Goal: Task Accomplishment & Management: Use online tool/utility

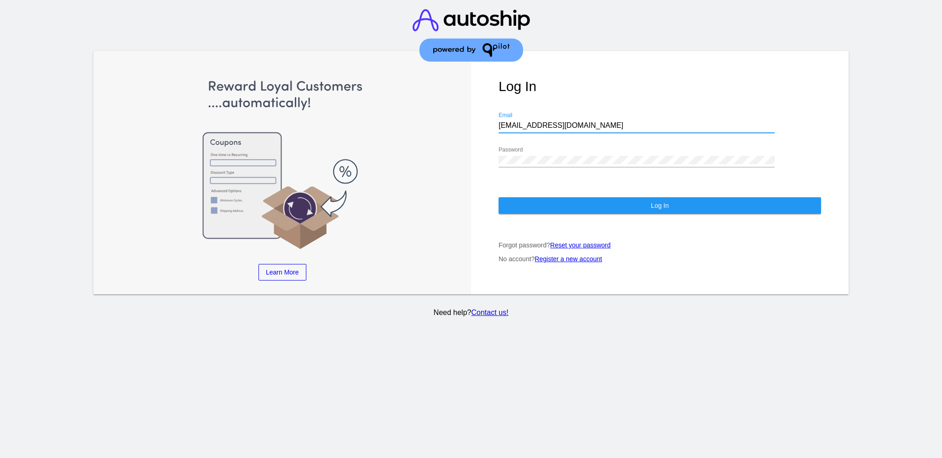
drag, startPoint x: 590, startPoint y: 119, endPoint x: 475, endPoint y: 114, distance: 116.0
click at [475, 114] on div "Log In [EMAIL_ADDRESS][DOMAIN_NAME] Email Password Log In Forgot password? Rese…" at bounding box center [659, 173] width 377 height 244
paste input "[EMAIL_ADDRESS][DOMAIN_NAME]"
type input "[EMAIL_ADDRESS][DOMAIN_NAME]"
click at [453, 148] on div "Learn More Learn How Learn More Learn How Learn More Learn How ‹ › Log In [EMAI…" at bounding box center [470, 173] width 755 height 244
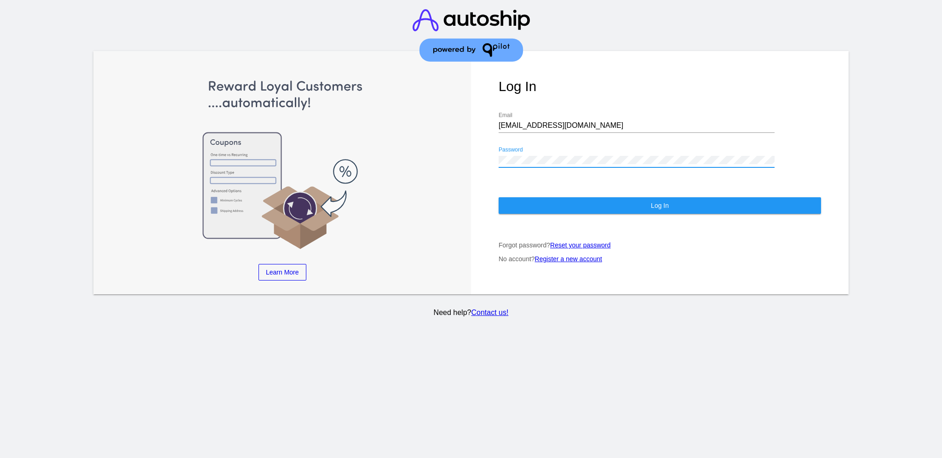
click at [517, 197] on button "Log In" at bounding box center [659, 205] width 322 height 17
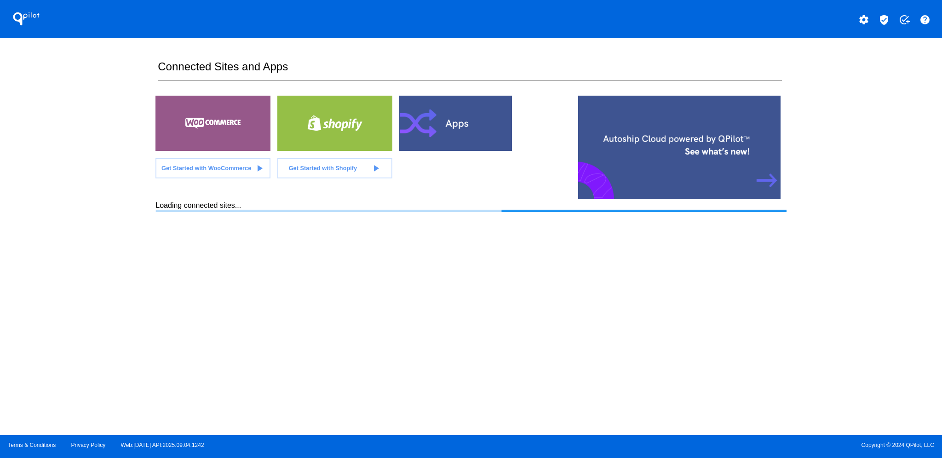
click at [883, 16] on mat-icon "verified_user" at bounding box center [883, 19] width 11 height 11
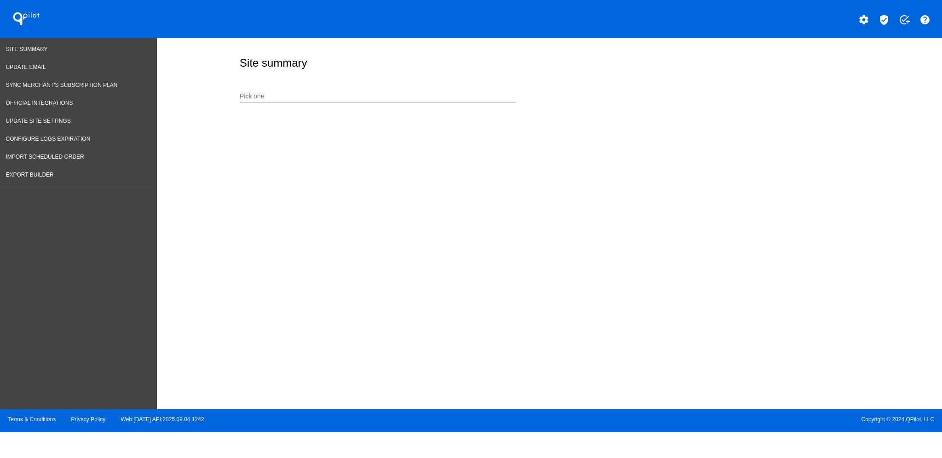
click at [351, 99] on input "Pick one" at bounding box center [378, 96] width 276 height 7
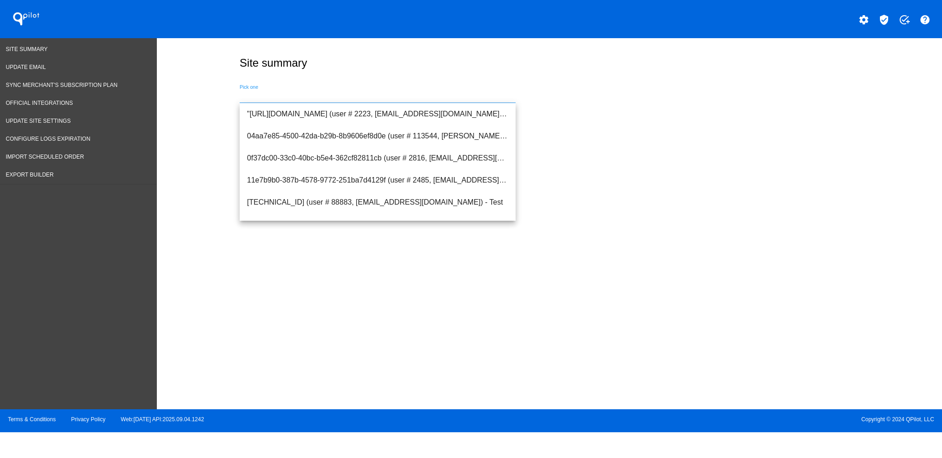
paste input "[URL][DOMAIN_NAME]"
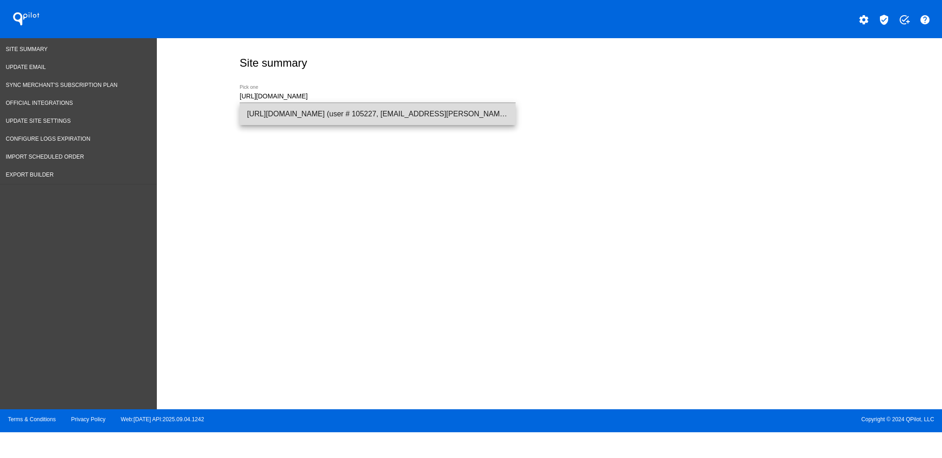
click at [372, 116] on span "[URL][DOMAIN_NAME] (user # 105227, [EMAIL_ADDRESS][PERSON_NAME][DOMAIN_NAME]) -…" at bounding box center [377, 114] width 261 height 22
type input "[URL][DOMAIN_NAME] (user # 105227, [EMAIL_ADDRESS][PERSON_NAME][DOMAIN_NAME]) -…"
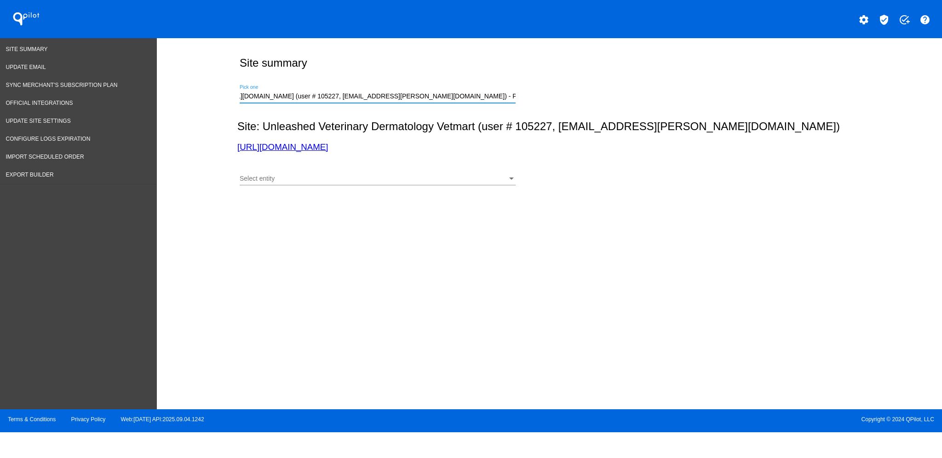
click at [350, 189] on div "Select entity Select entity" at bounding box center [378, 180] width 276 height 26
click at [354, 178] on div "Select entity" at bounding box center [374, 178] width 268 height 7
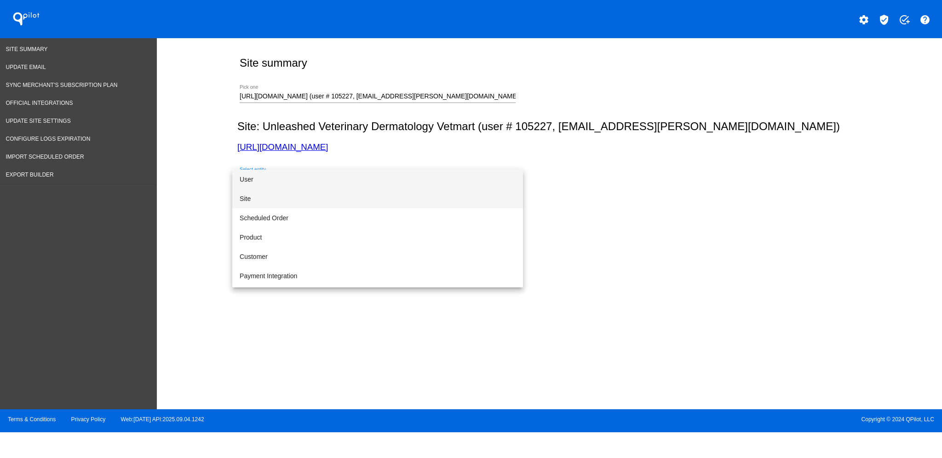
click at [347, 197] on span "Site" at bounding box center [378, 198] width 276 height 19
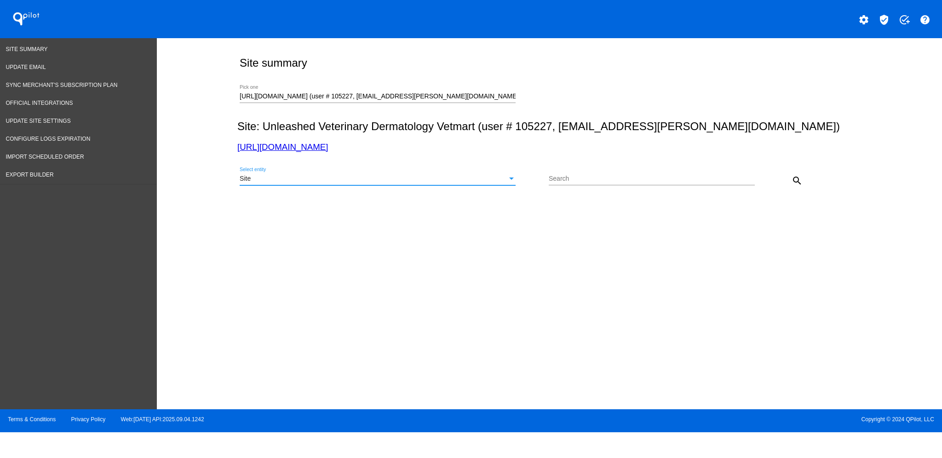
click at [486, 181] on div "Site" at bounding box center [374, 178] width 268 height 7
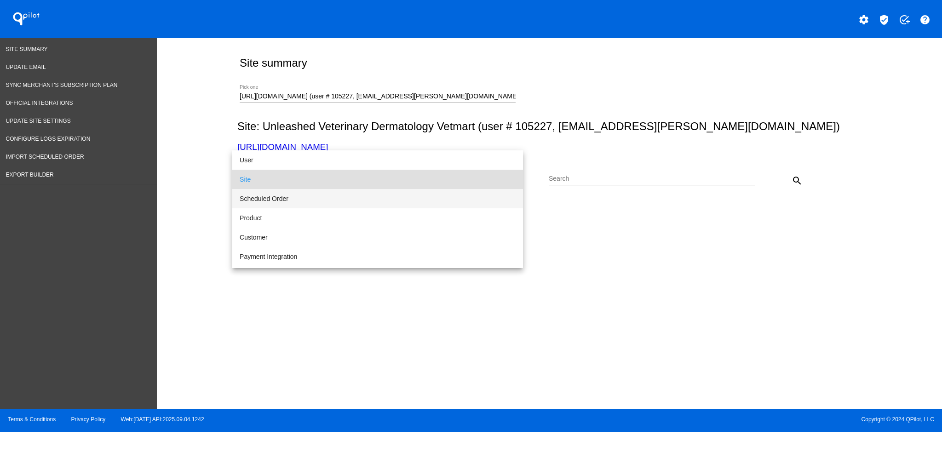
click at [431, 204] on span "Scheduled Order" at bounding box center [378, 198] width 276 height 19
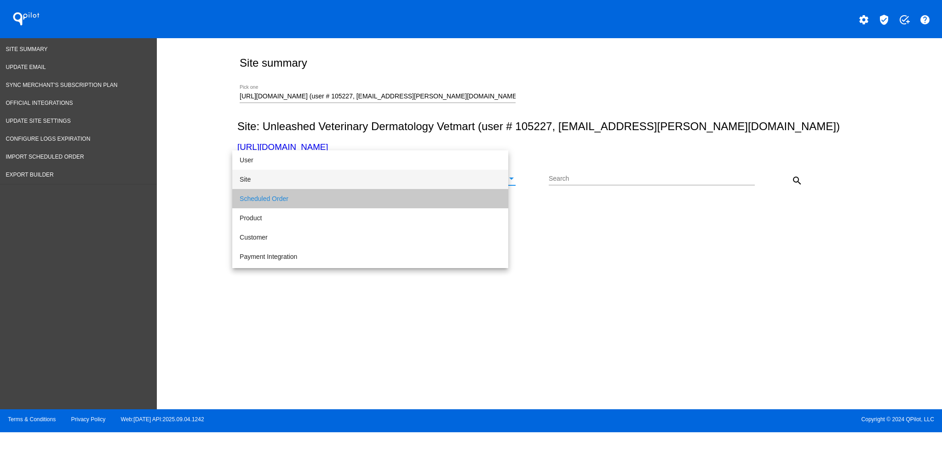
click at [627, 178] on input "Search" at bounding box center [652, 178] width 206 height 7
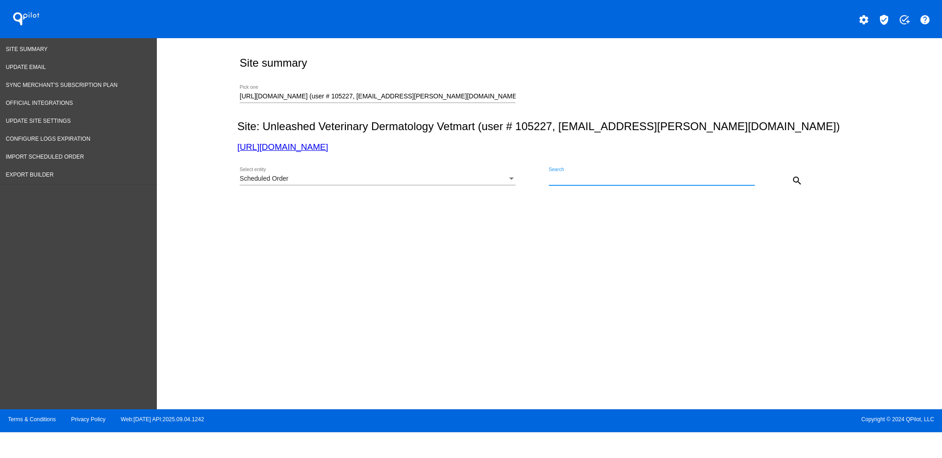
paste input "1020905"
type input "1020905"
click at [801, 179] on mat-icon "search" at bounding box center [796, 180] width 11 height 11
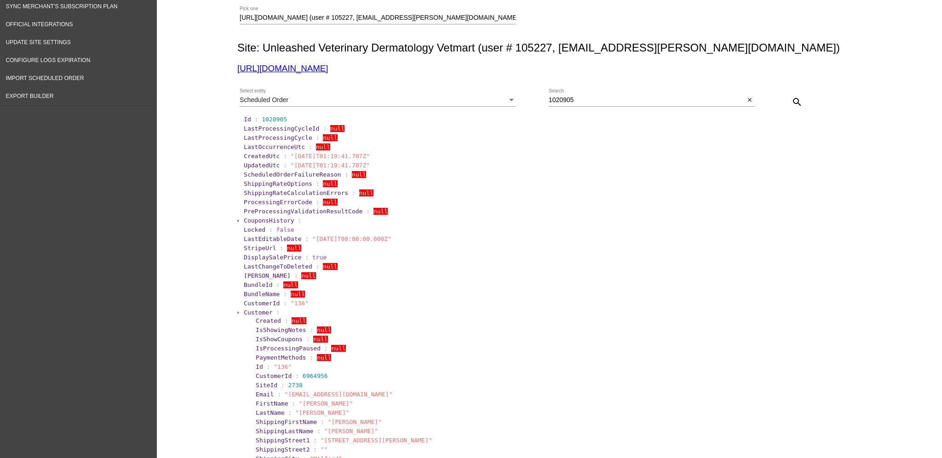
scroll to position [184, 0]
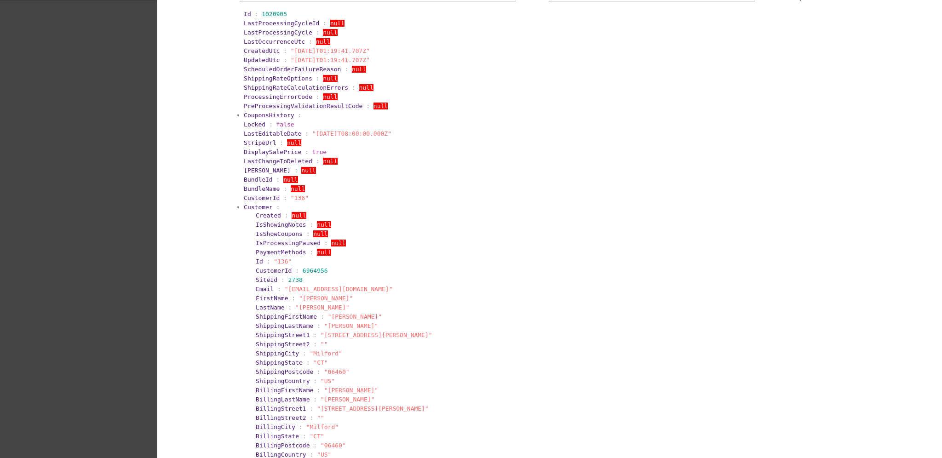
click at [255, 206] on span "Customer" at bounding box center [258, 207] width 29 height 7
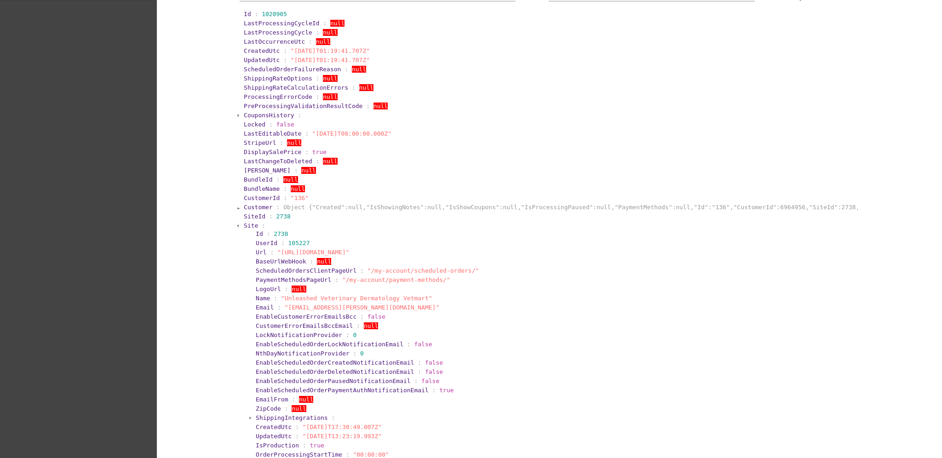
click at [244, 225] on span "Site" at bounding box center [251, 225] width 14 height 7
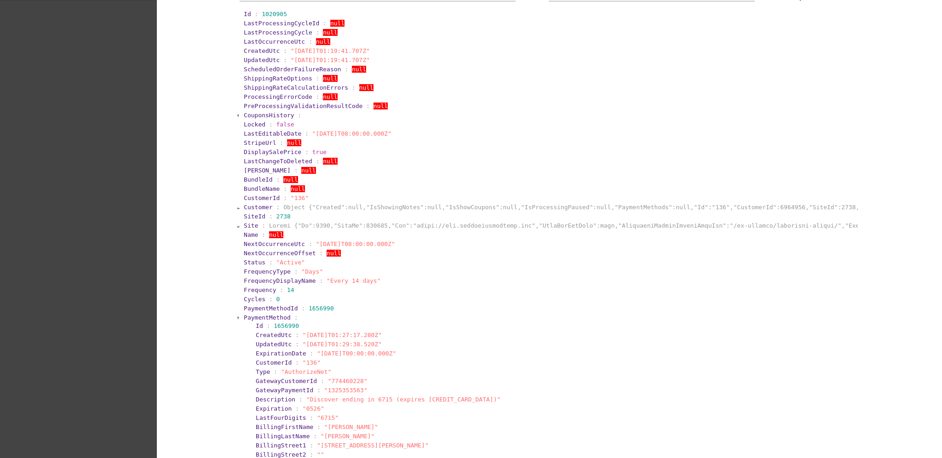
click at [244, 316] on span "PaymentMethod" at bounding box center [267, 317] width 47 height 7
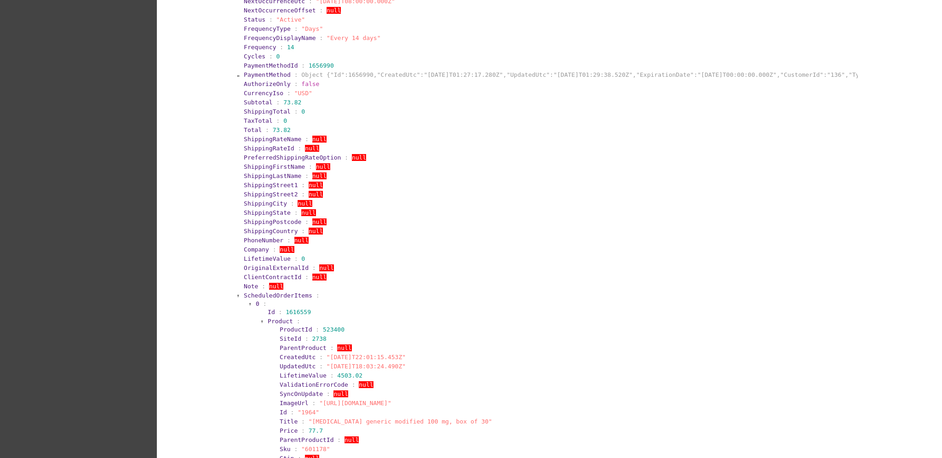
scroll to position [429, 0]
click at [246, 292] on span "ScheduledOrderItems" at bounding box center [278, 293] width 69 height 7
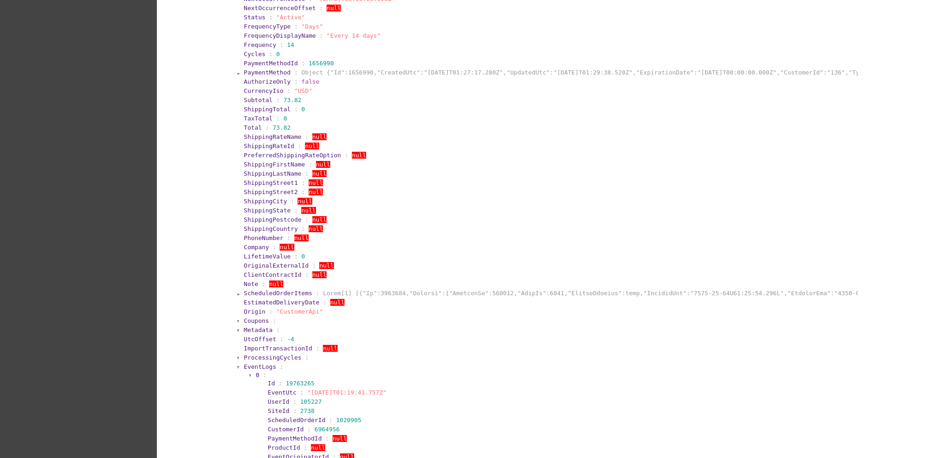
click at [246, 365] on span "EventLogs" at bounding box center [260, 366] width 32 height 7
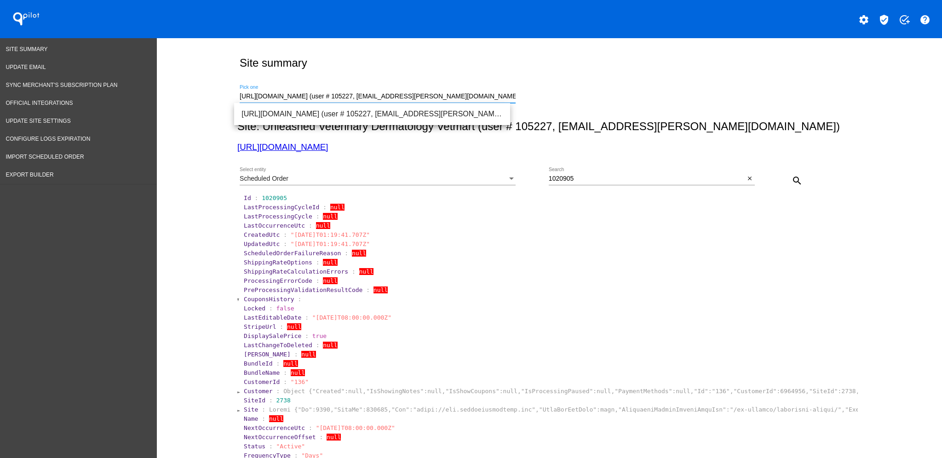
scroll to position [0, 14]
drag, startPoint x: 237, startPoint y: 97, endPoint x: 849, endPoint y: 86, distance: 612.1
click at [849, 86] on div "[URL][DOMAIN_NAME] (user # 105227, [EMAIL_ADDRESS][PERSON_NAME][DOMAIN_NAME]) -…" at bounding box center [547, 95] width 620 height 33
type input "h"
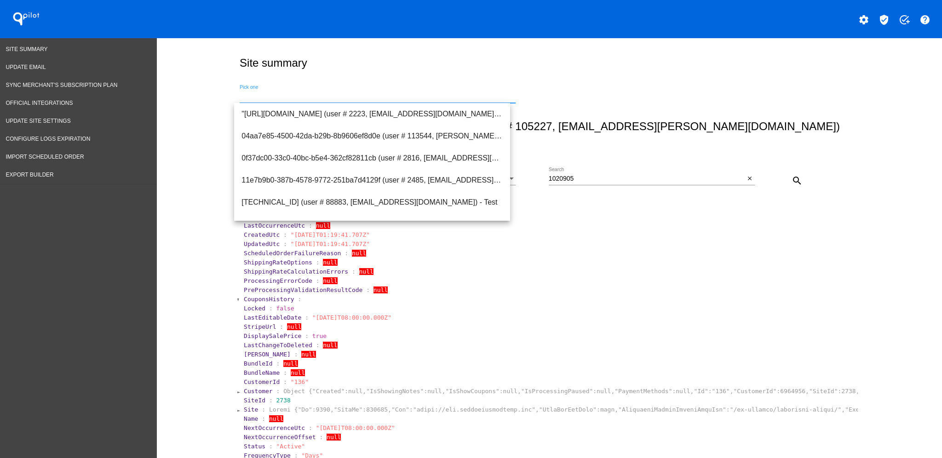
scroll to position [0, 0]
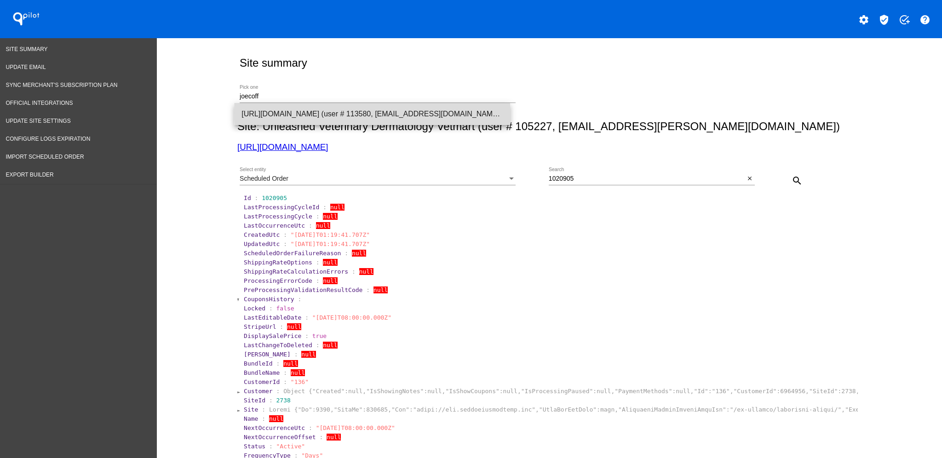
click at [470, 114] on span "[URL][DOMAIN_NAME] (user # 113580, [EMAIL_ADDRESS][DOMAIN_NAME]) - Production" at bounding box center [371, 114] width 261 height 22
type input "[URL][DOMAIN_NAME] (user # 113580, [EMAIL_ADDRESS][DOMAIN_NAME]) - Production"
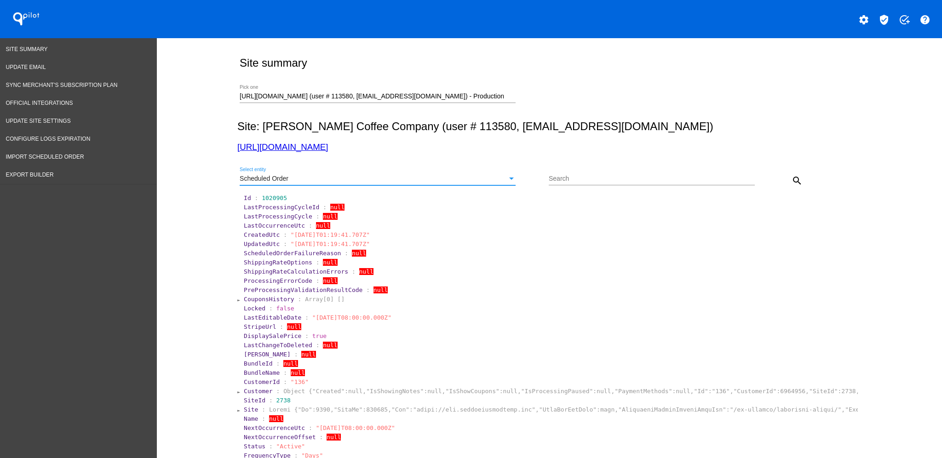
click at [449, 182] on div "Scheduled Order" at bounding box center [374, 178] width 268 height 7
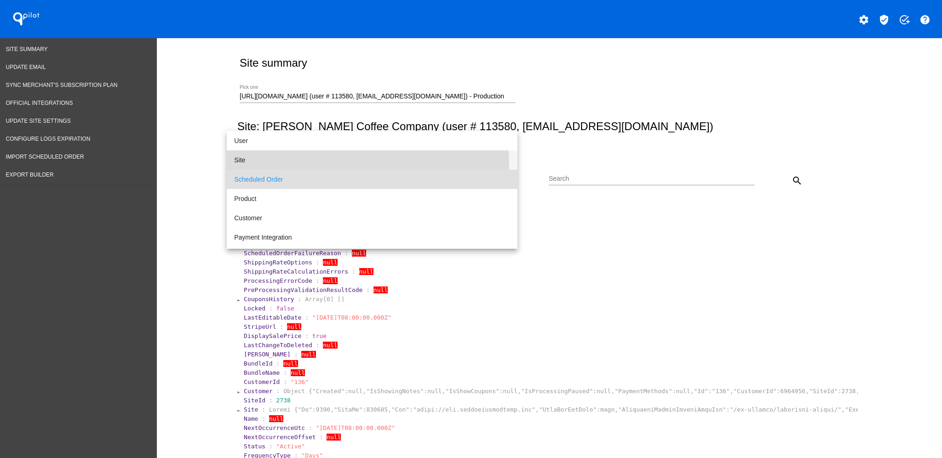
click at [366, 165] on span "Site" at bounding box center [372, 159] width 276 height 19
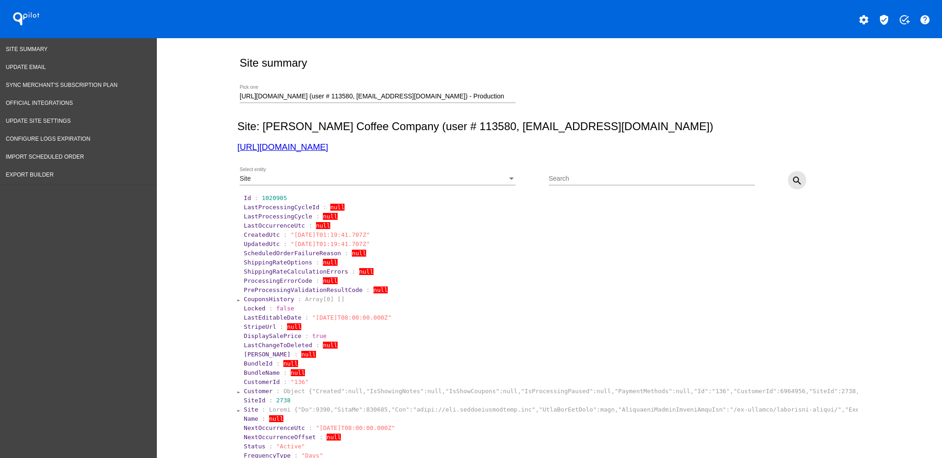
drag, startPoint x: 784, startPoint y: 178, endPoint x: 789, endPoint y: 179, distance: 4.7
click at [788, 178] on button "search" at bounding box center [797, 180] width 18 height 18
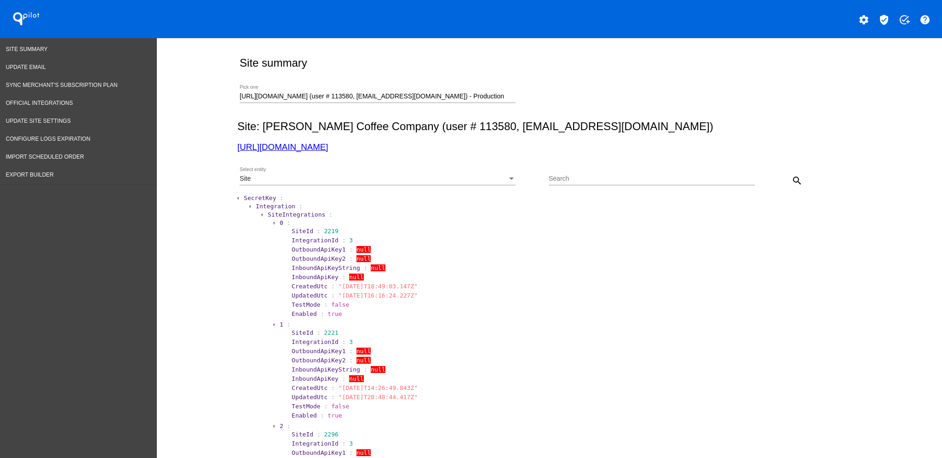
click at [244, 199] on span "SecretKey" at bounding box center [260, 197] width 32 height 7
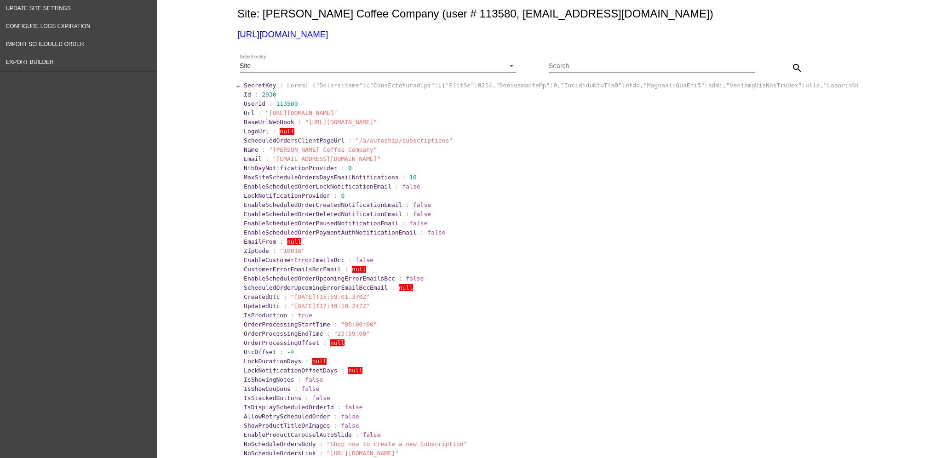
scroll to position [122, 0]
